Goal: Task Accomplishment & Management: Complete application form

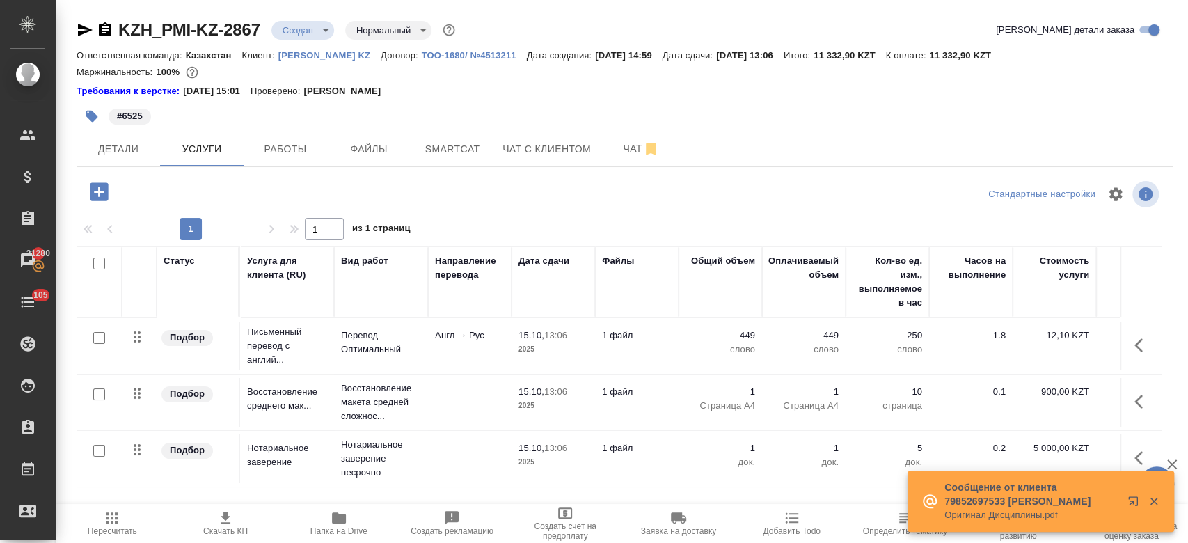
click at [463, 101] on div "#6525" at bounding box center [442, 116] width 731 height 31
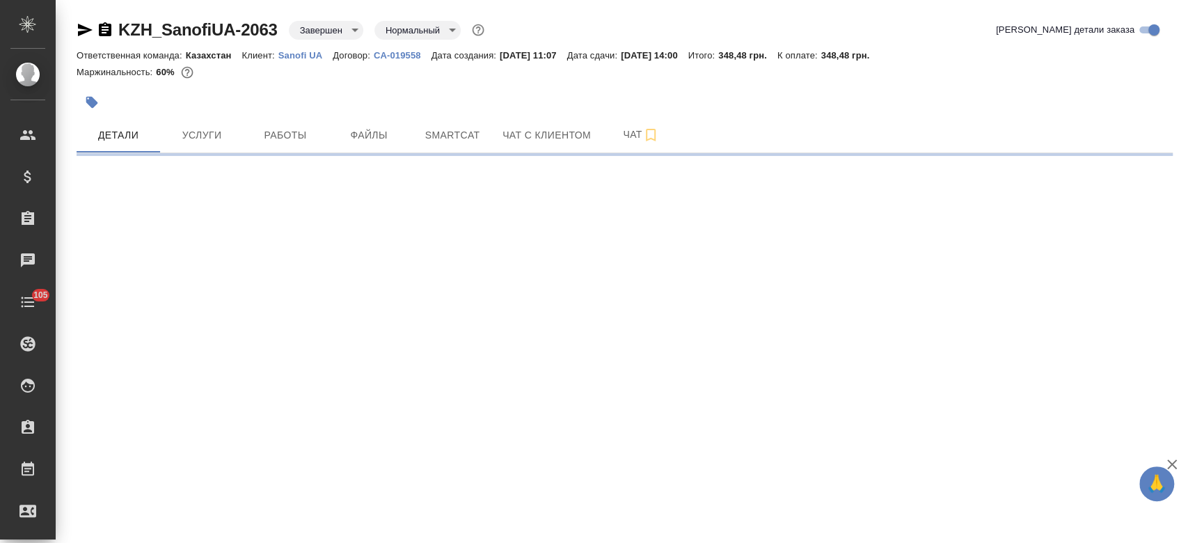
select select "RU"
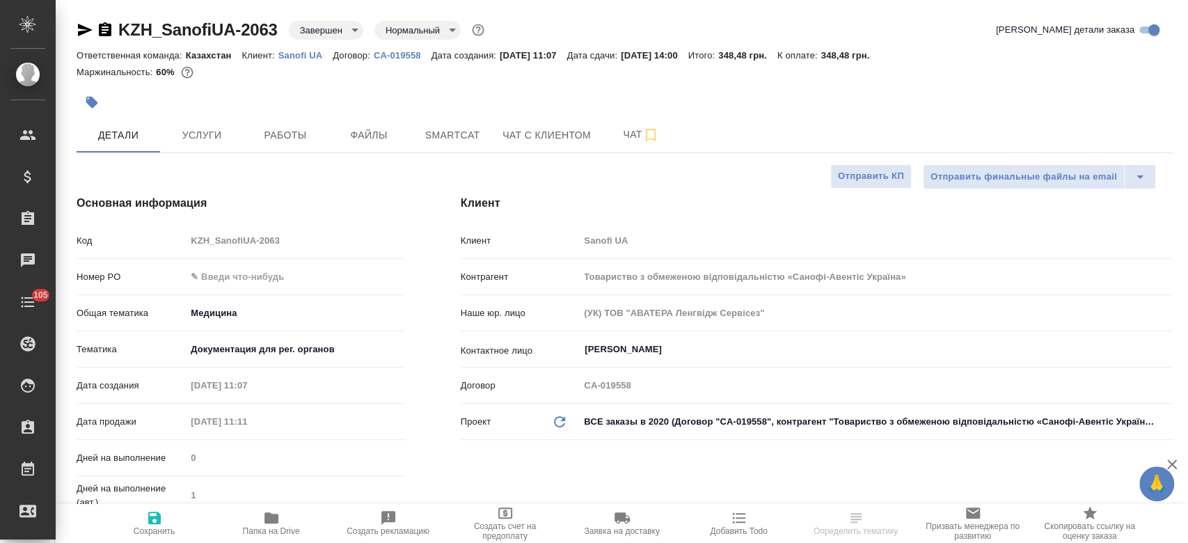
click at [301, 55] on p "Sanofi UA" at bounding box center [305, 55] width 54 height 10
type textarea "x"
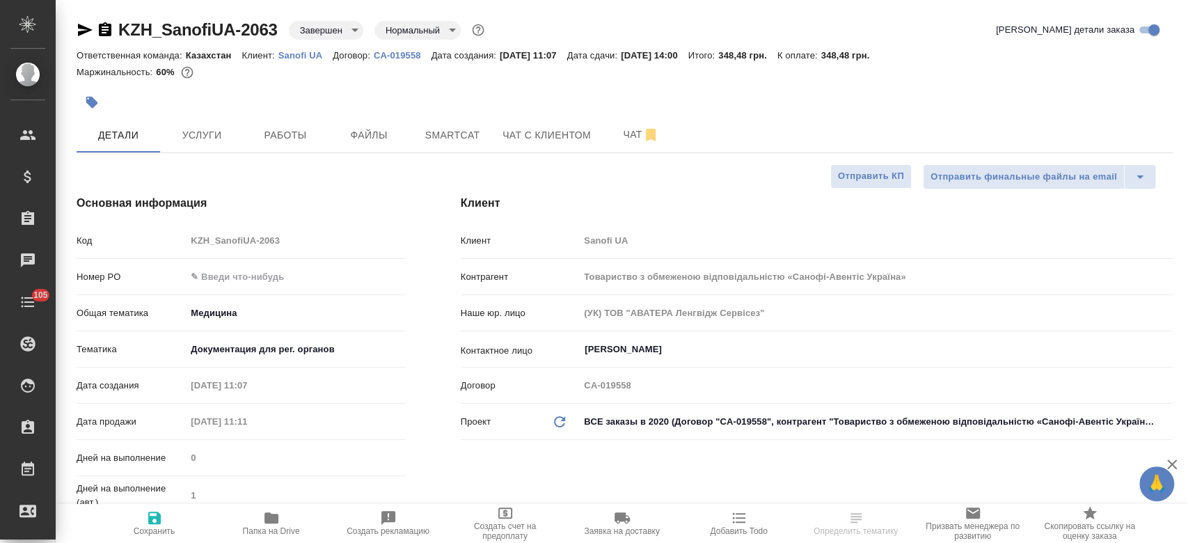
type textarea "x"
type input "Бабкина Анастасия"
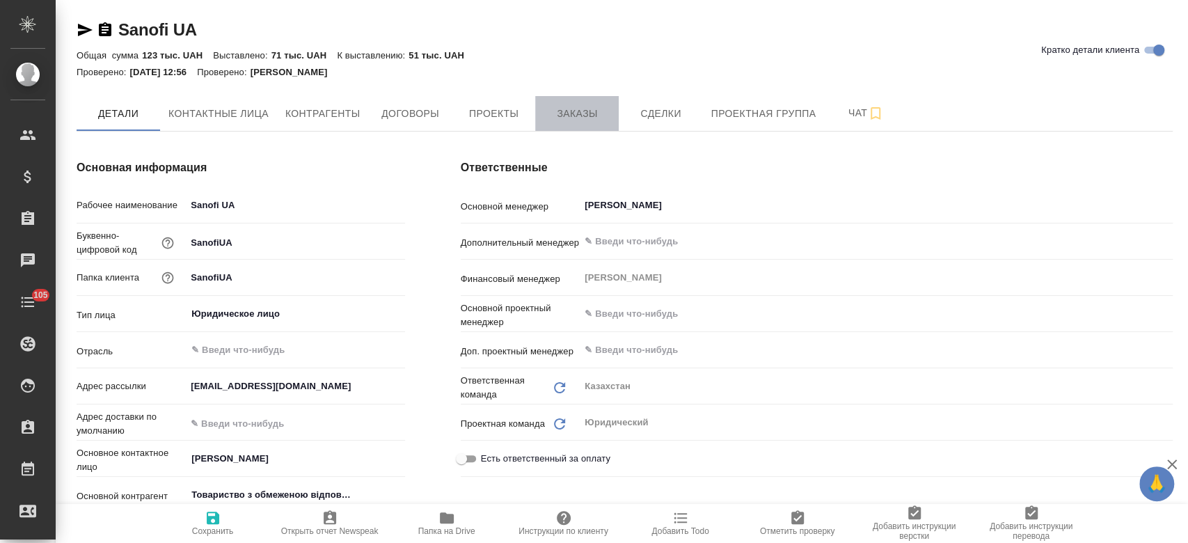
type textarea "x"
click at [568, 110] on span "Заказы" at bounding box center [577, 113] width 67 height 17
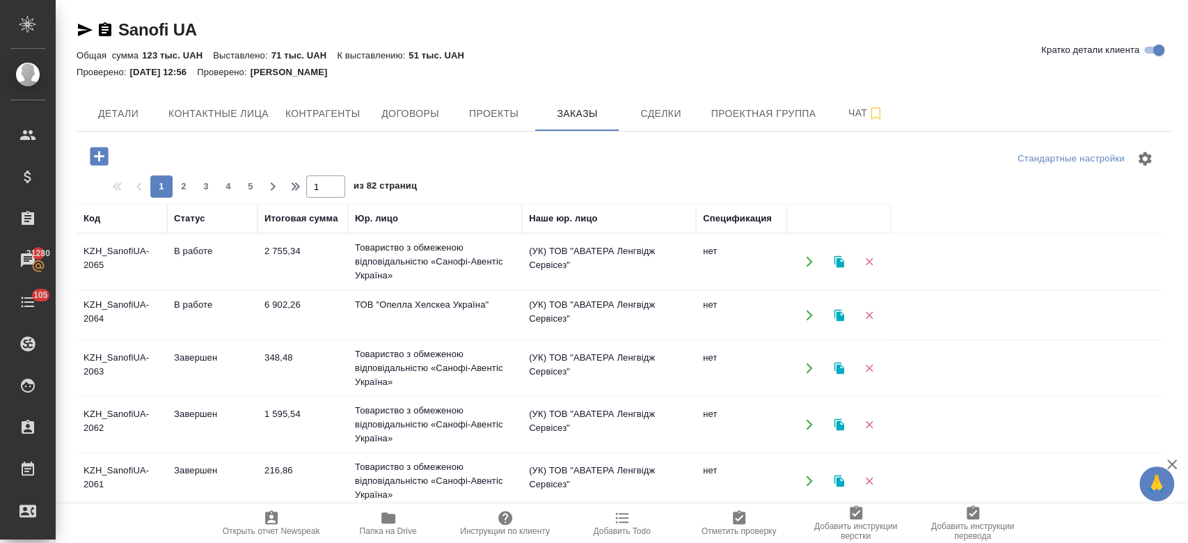
click at [111, 315] on td "KZH_SanofiUA-2064" at bounding box center [122, 315] width 91 height 49
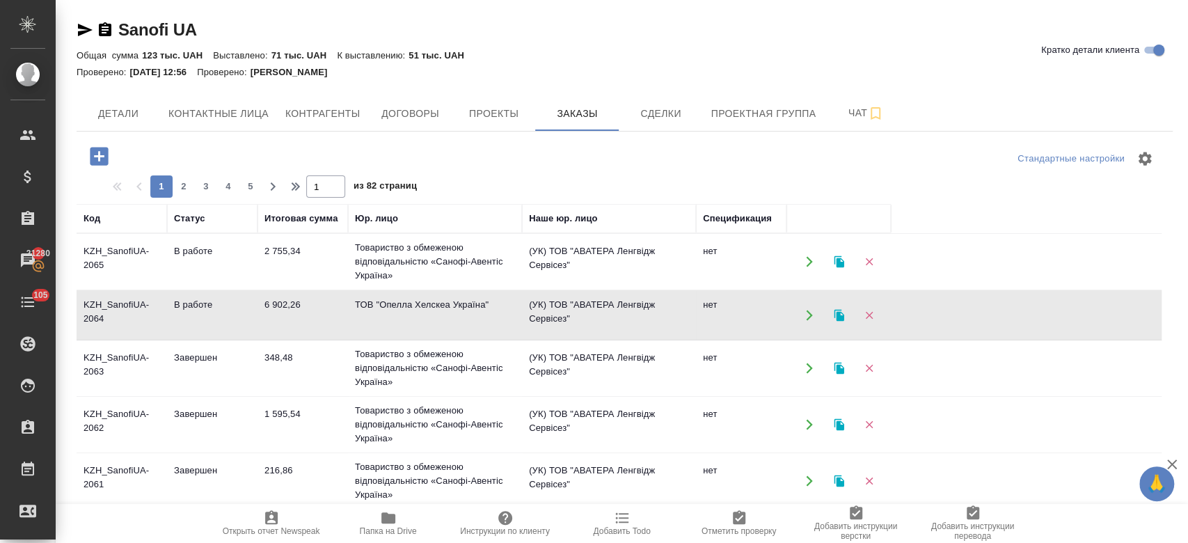
click at [148, 260] on td "KZH_SanofiUA-2065" at bounding box center [122, 261] width 91 height 49
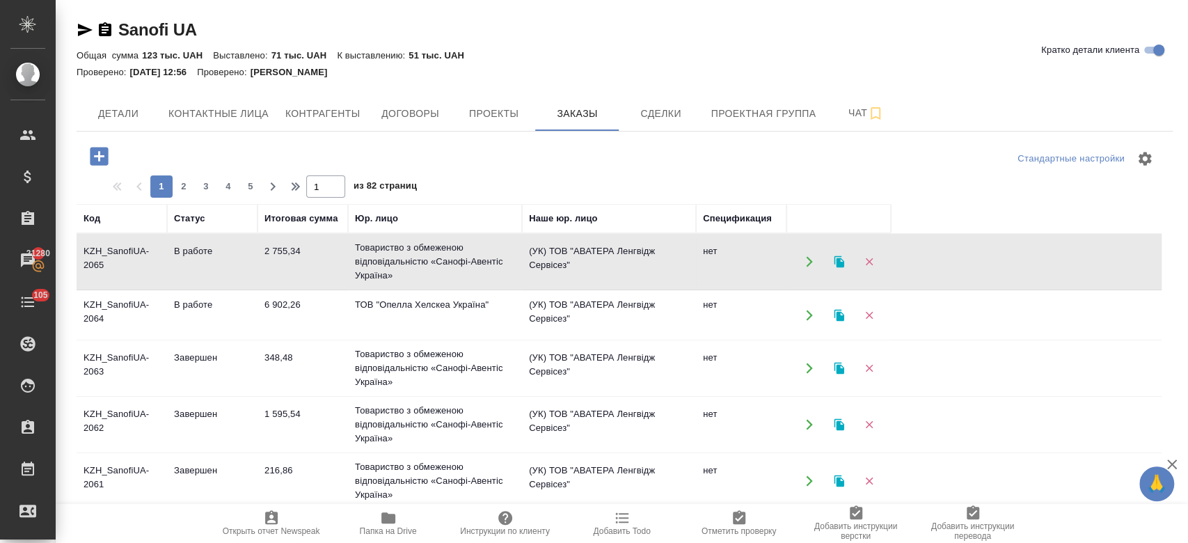
click at [148, 260] on td "KZH_SanofiUA-2065" at bounding box center [122, 261] width 91 height 49
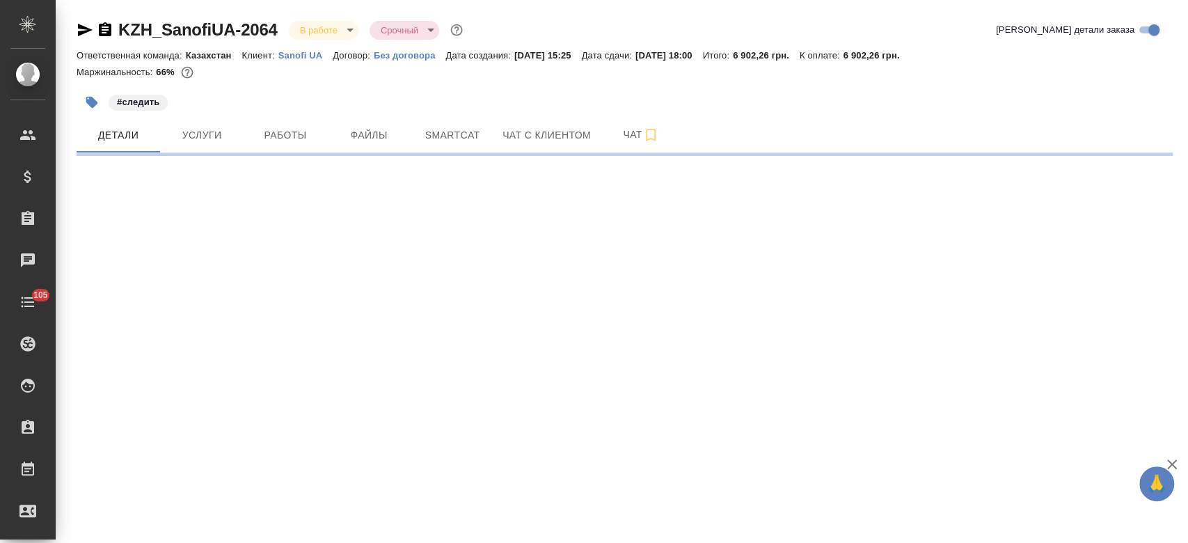
select select "RU"
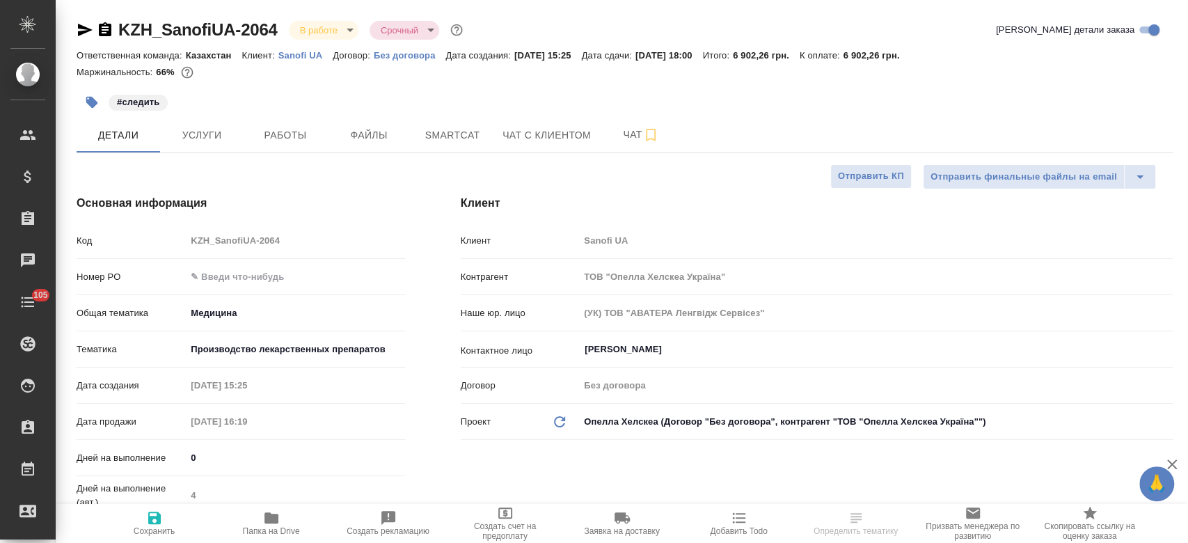
type textarea "x"
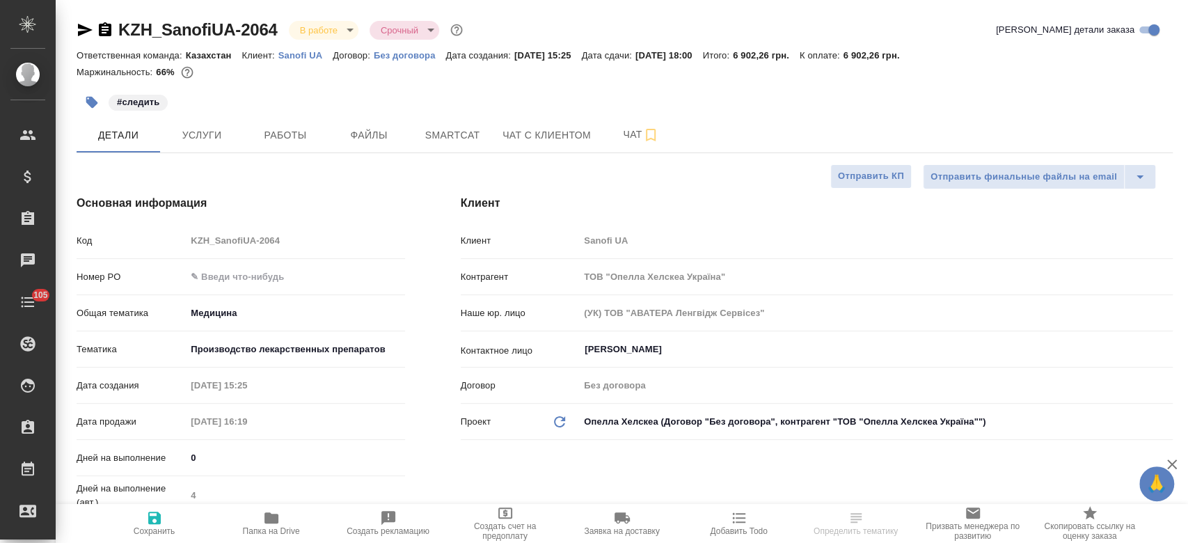
type textarea "x"
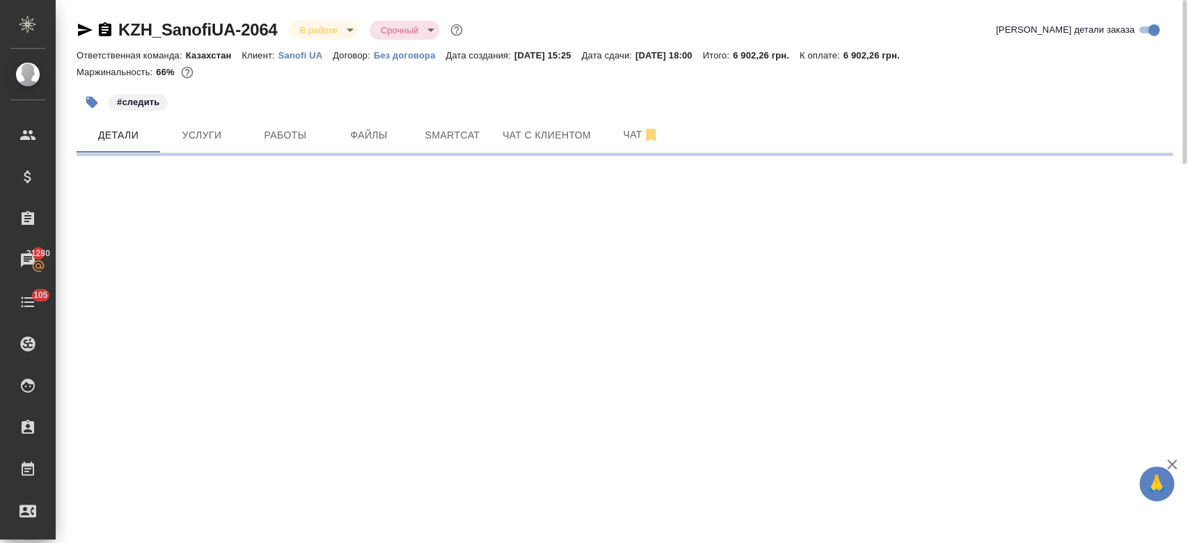
select select "RU"
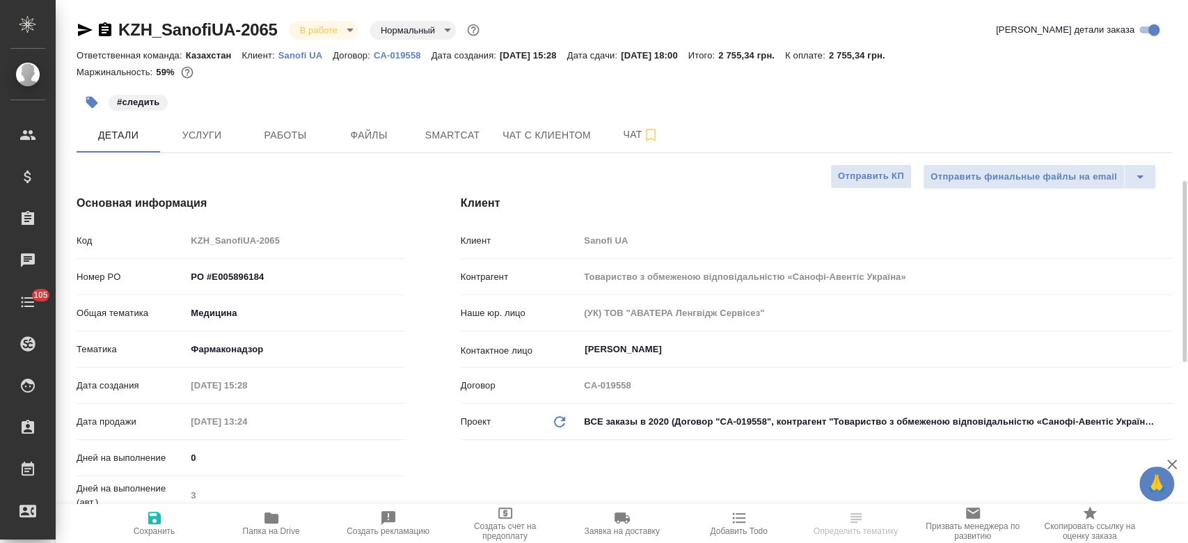
type textarea "x"
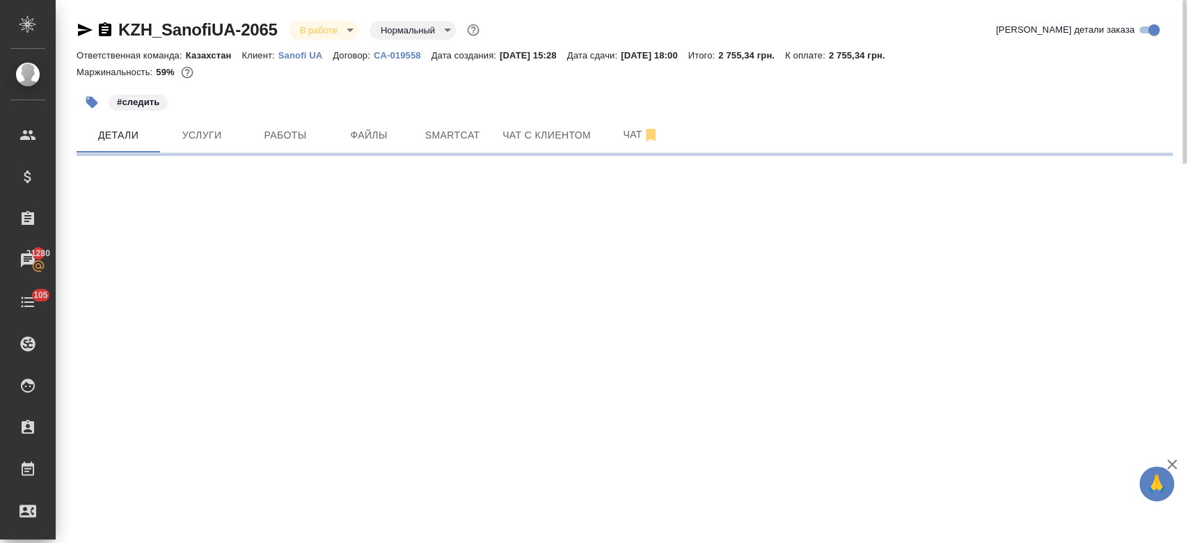
select select "RU"
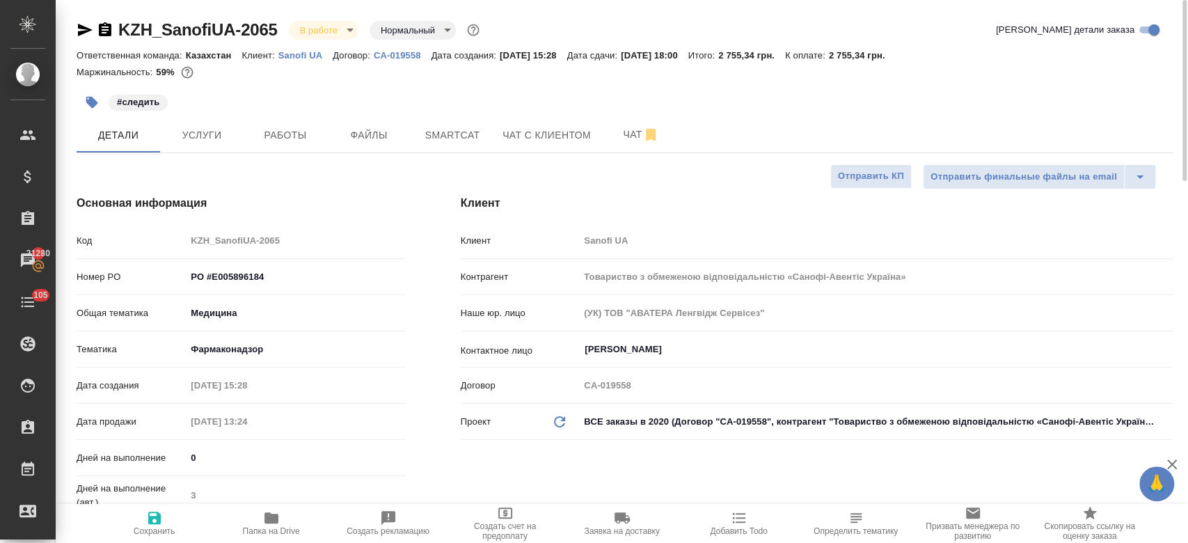
type textarea "x"
